Goal: Complete application form

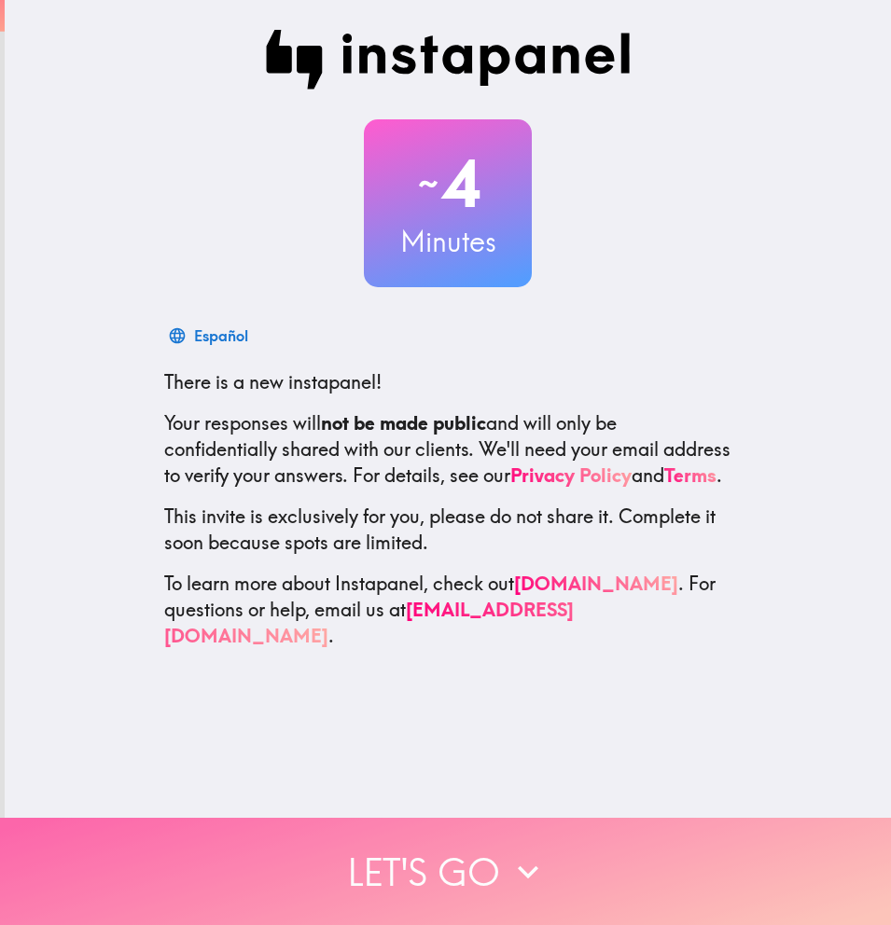
click at [422, 836] on button "Let's go" at bounding box center [445, 871] width 891 height 107
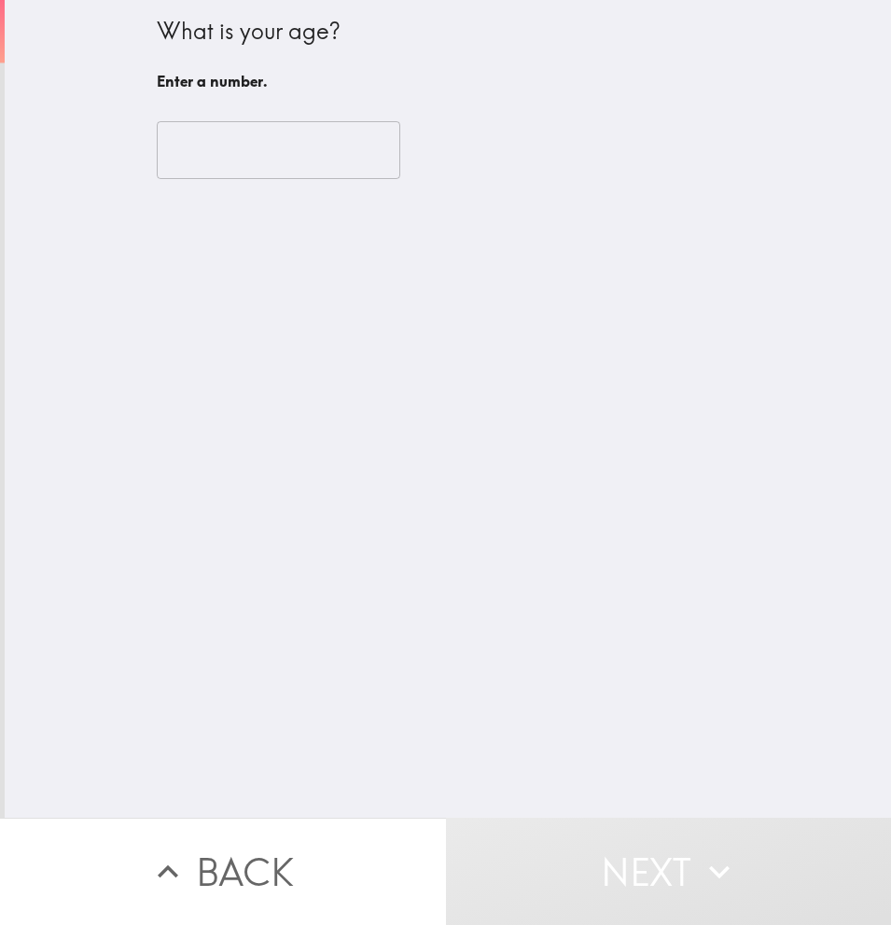
click at [245, 136] on input "number" at bounding box center [278, 150] width 243 height 58
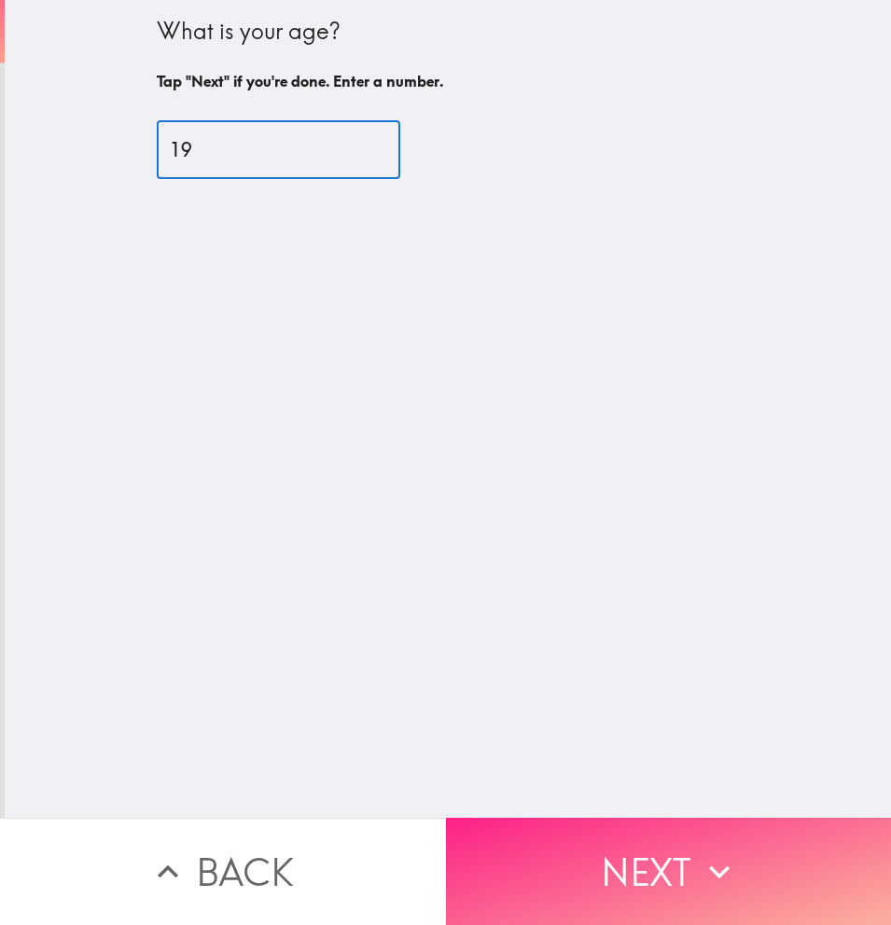
type input "19"
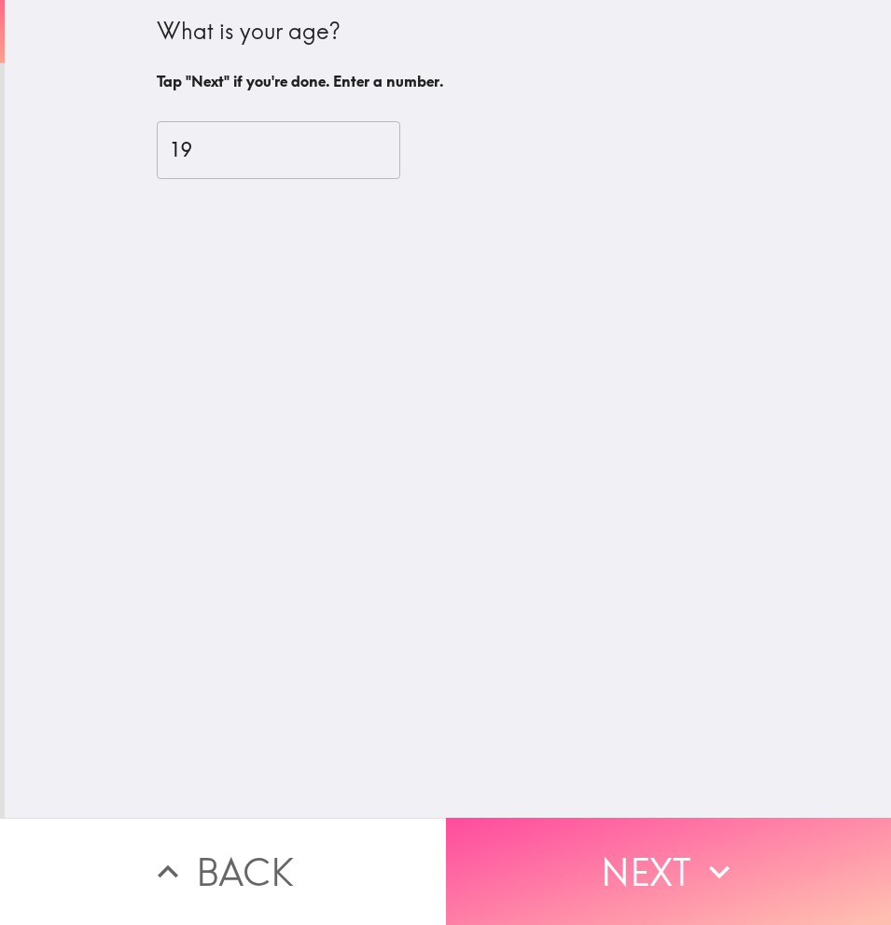
click at [626, 869] on button "Next" at bounding box center [669, 871] width 446 height 107
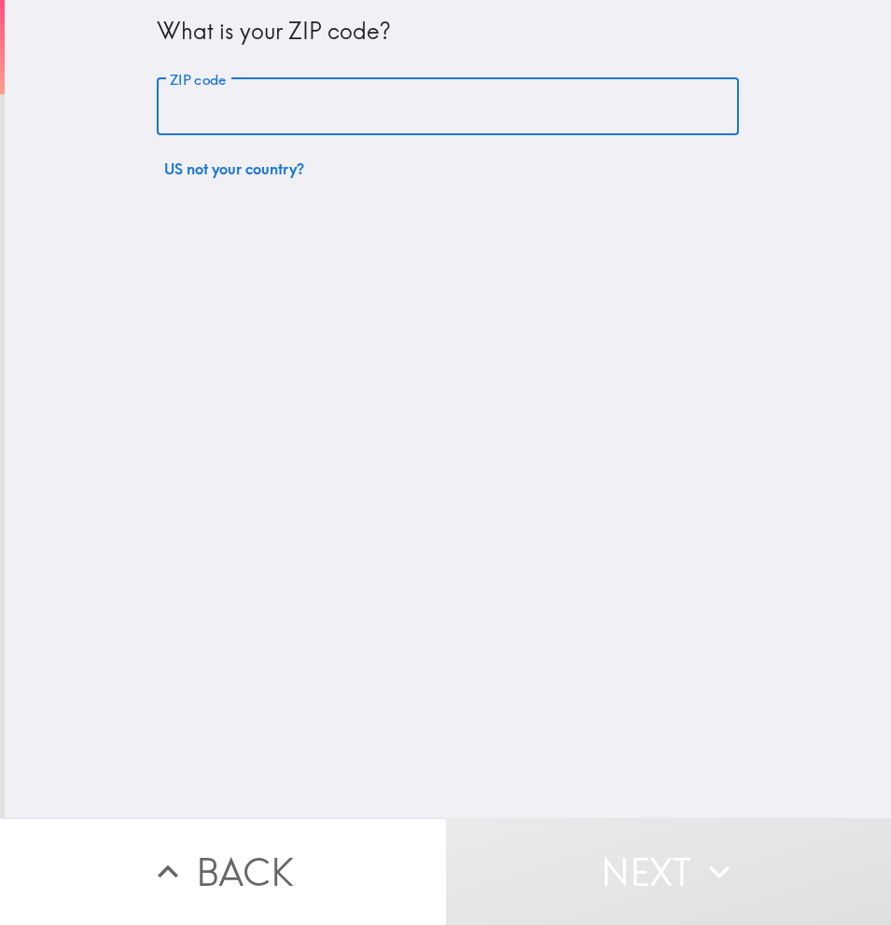
click at [271, 116] on input "ZIP code" at bounding box center [448, 107] width 582 height 58
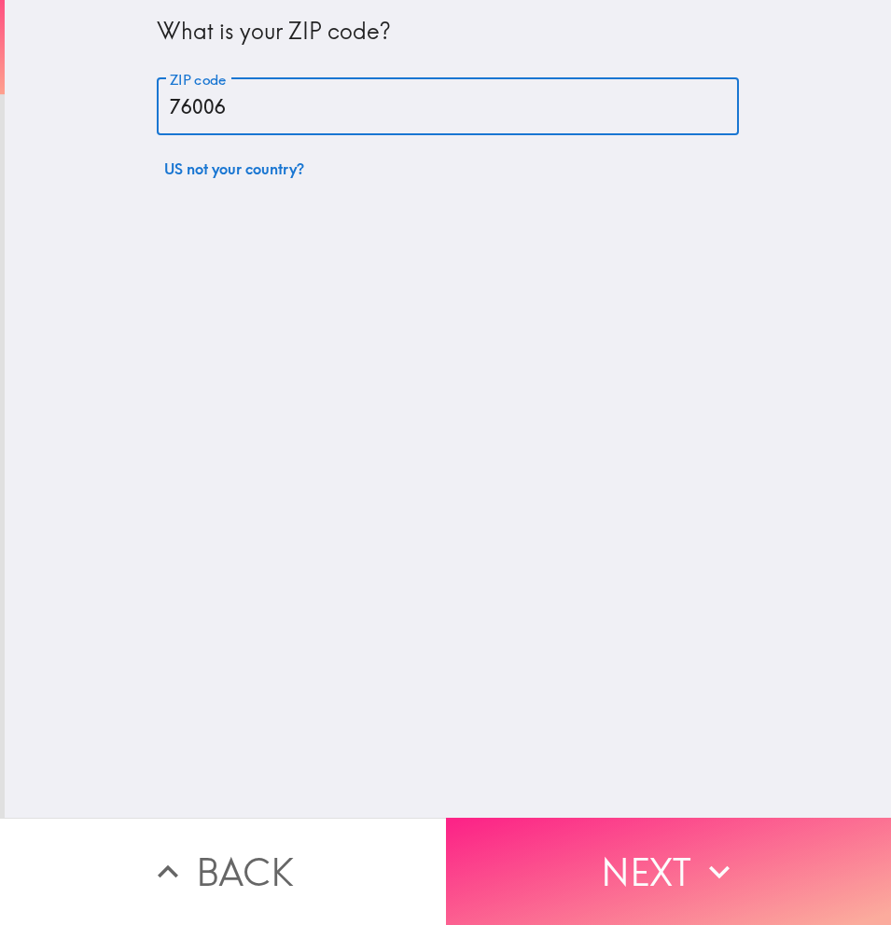
type input "76006"
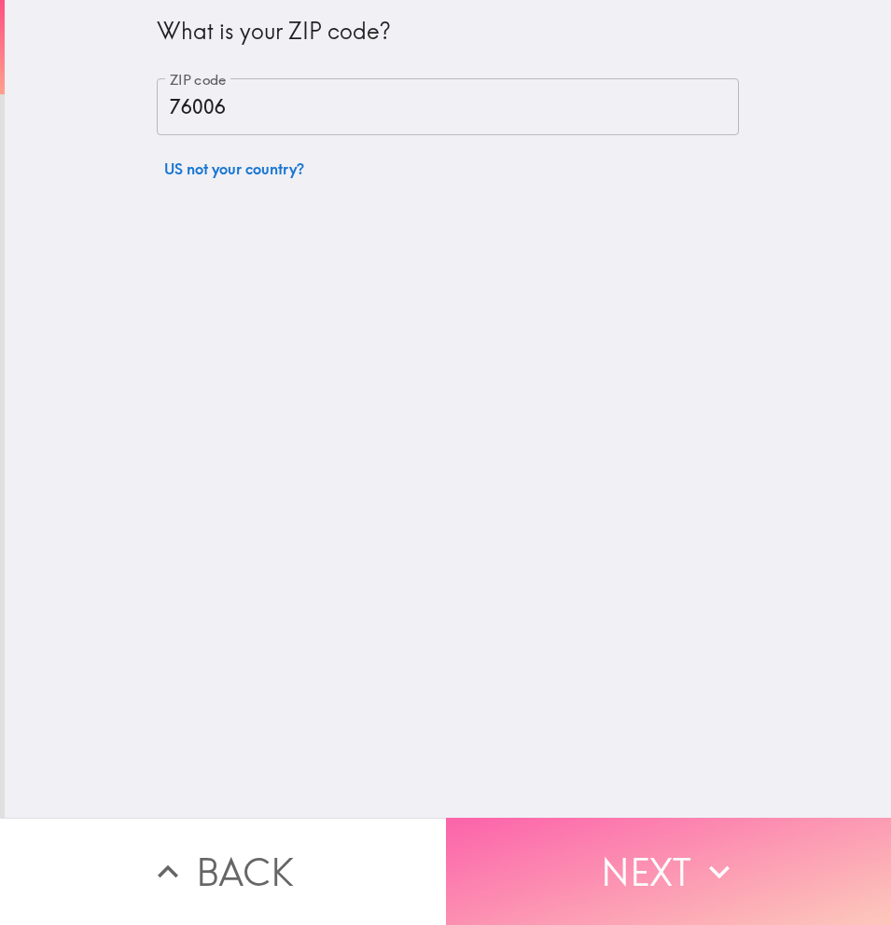
click at [589, 869] on button "Next" at bounding box center [669, 871] width 446 height 107
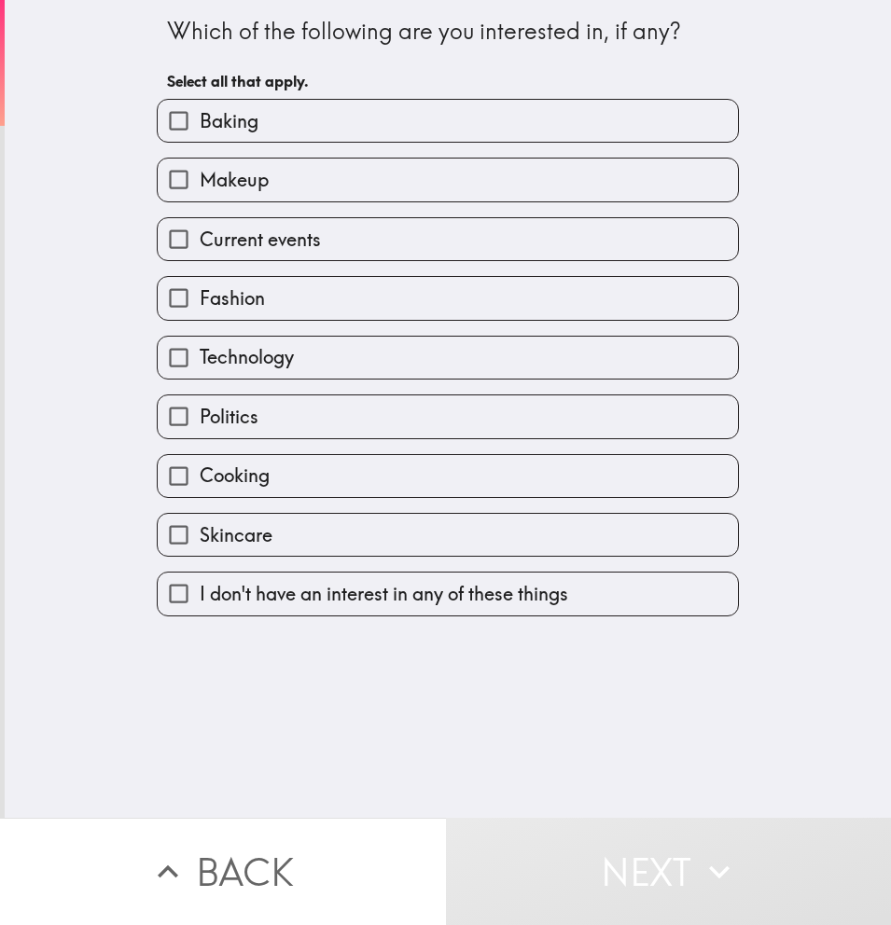
click at [301, 179] on label "Makeup" at bounding box center [448, 180] width 580 height 42
click at [200, 179] on input "Makeup" at bounding box center [179, 180] width 42 height 42
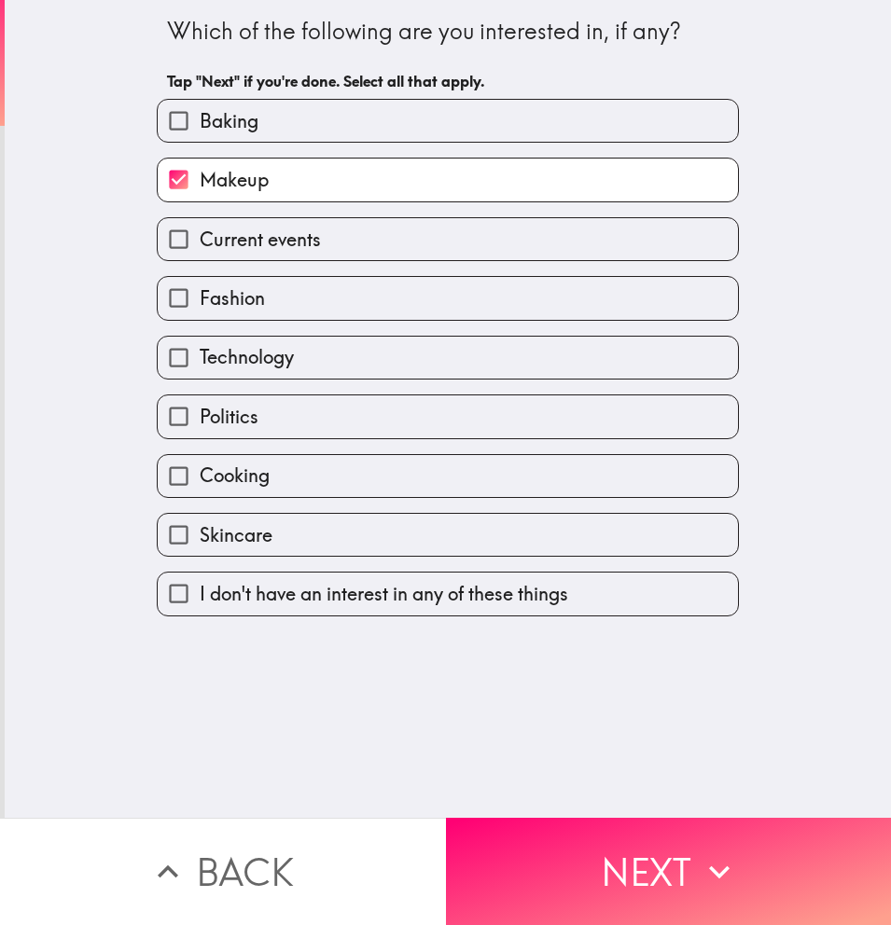
click at [301, 179] on label "Makeup" at bounding box center [448, 180] width 580 height 42
click at [200, 179] on input "Makeup" at bounding box center [179, 180] width 42 height 42
checkbox input "false"
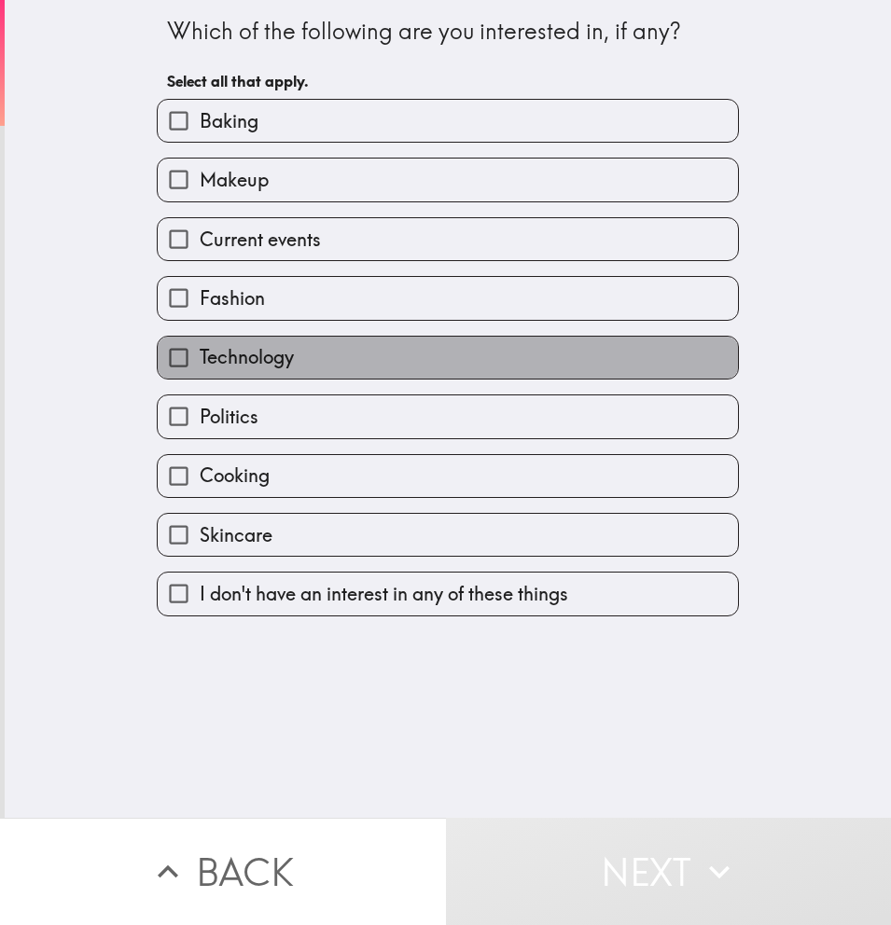
click at [256, 358] on span "Technology" at bounding box center [247, 357] width 94 height 26
click at [200, 358] on input "Technology" at bounding box center [179, 358] width 42 height 42
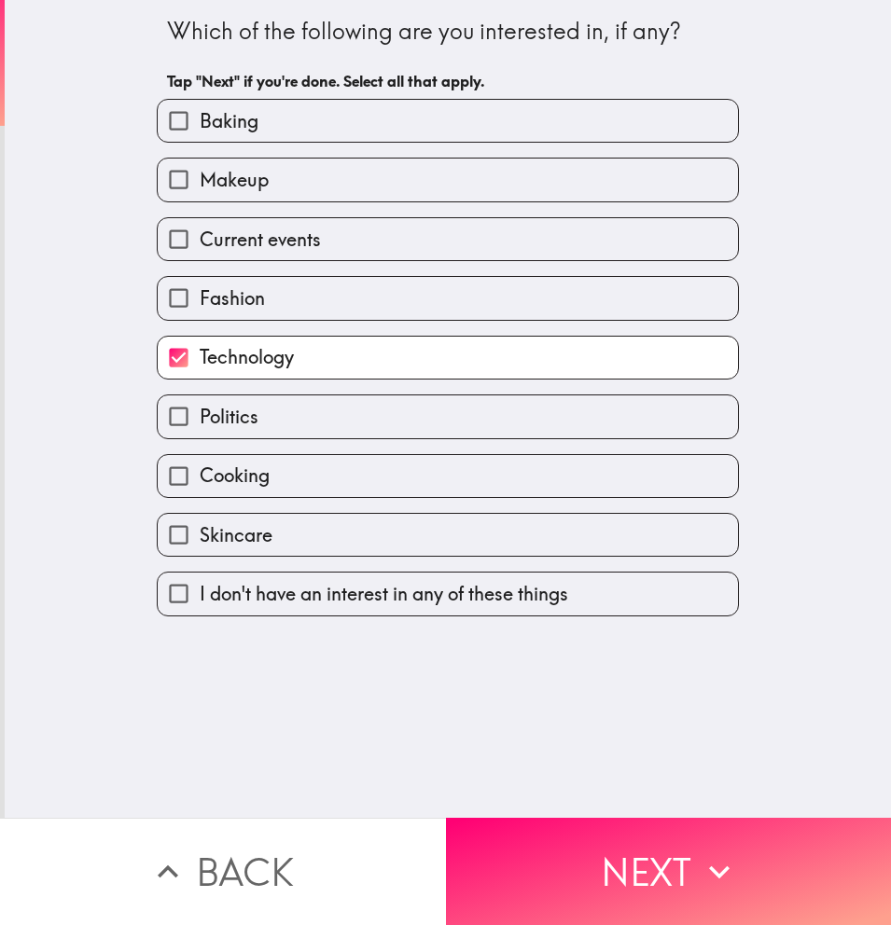
click at [256, 358] on span "Technology" at bounding box center [247, 357] width 94 height 26
click at [200, 358] on input "Technology" at bounding box center [179, 358] width 42 height 42
checkbox input "false"
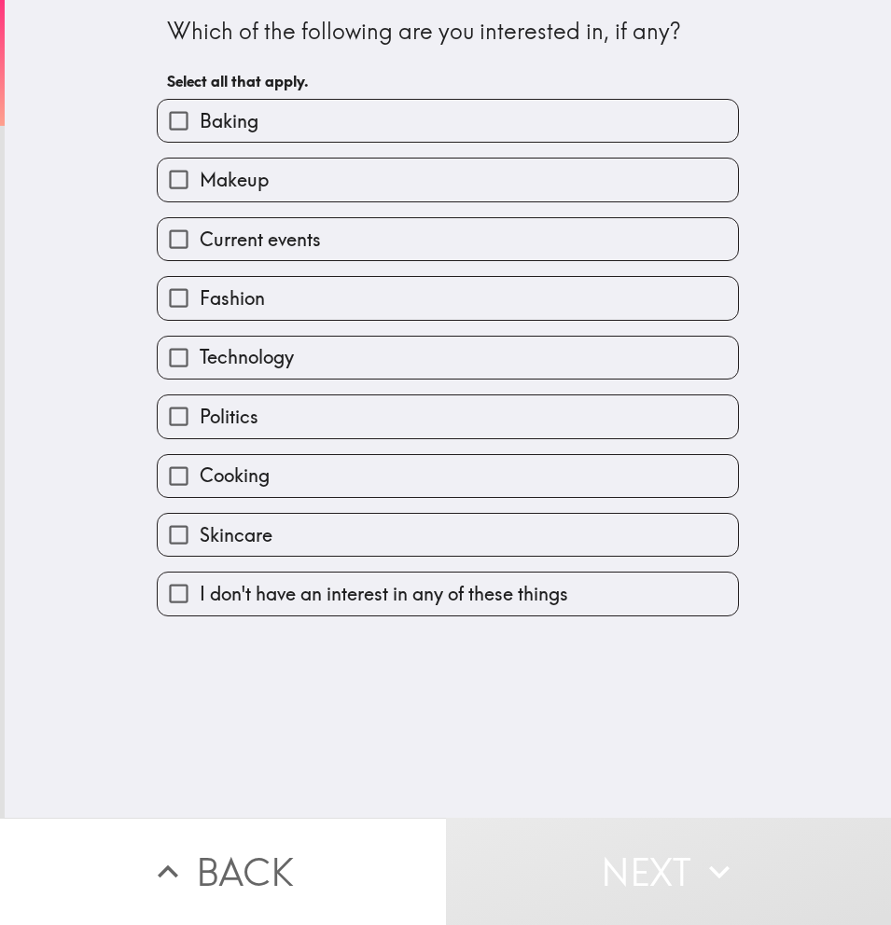
click at [289, 310] on label "Fashion" at bounding box center [448, 298] width 580 height 42
click at [200, 310] on input "Fashion" at bounding box center [179, 298] width 42 height 42
checkbox input "true"
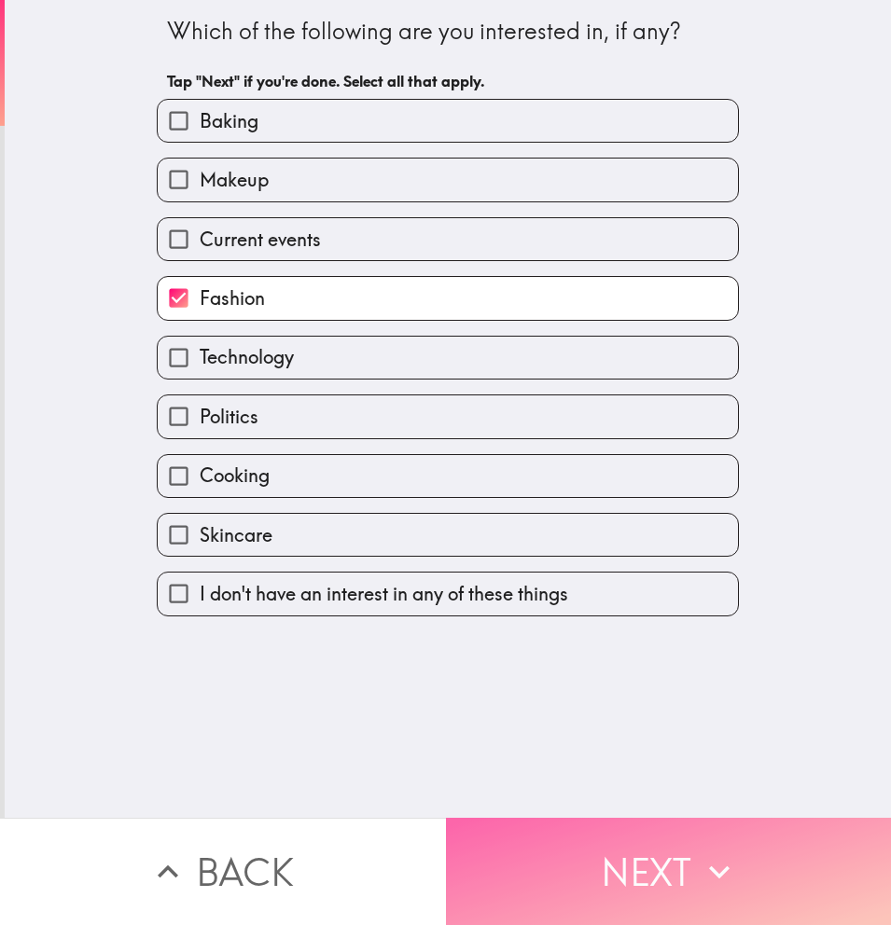
click at [522, 835] on button "Next" at bounding box center [669, 871] width 446 height 107
